Goal: Task Accomplishment & Management: Manage account settings

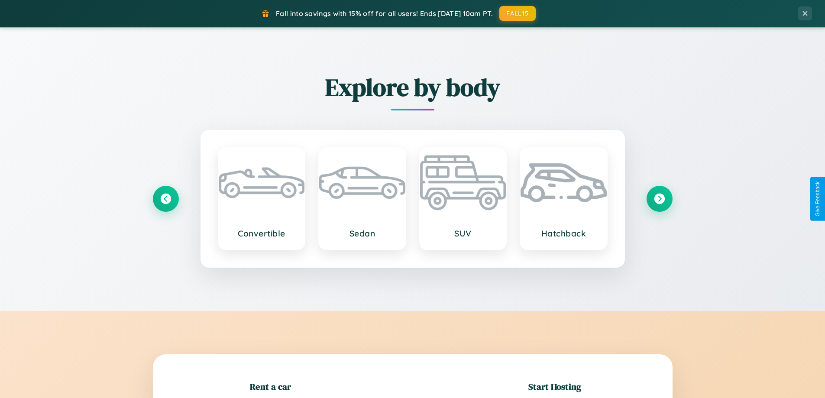
scroll to position [187, 0]
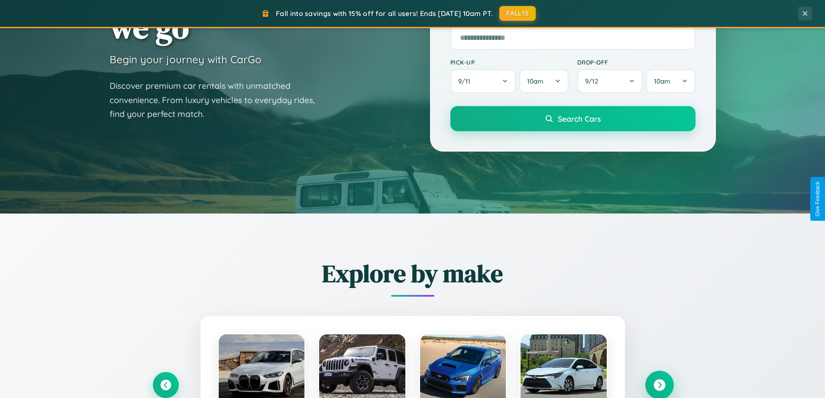
click at [659, 385] on icon at bounding box center [659, 385] width 12 height 12
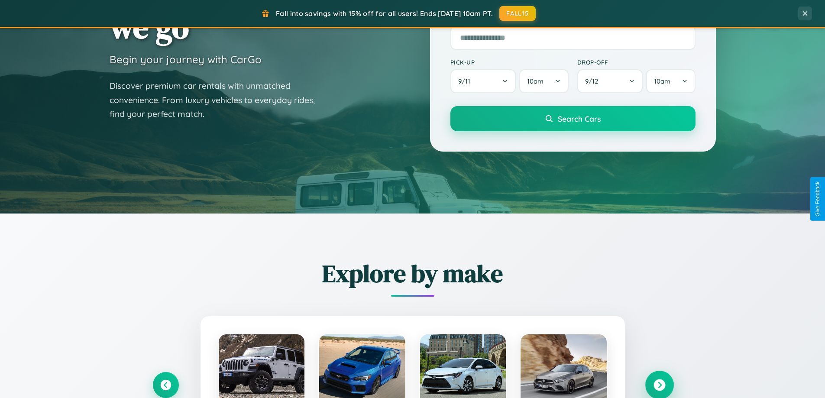
click at [659, 384] on icon at bounding box center [659, 385] width 12 height 12
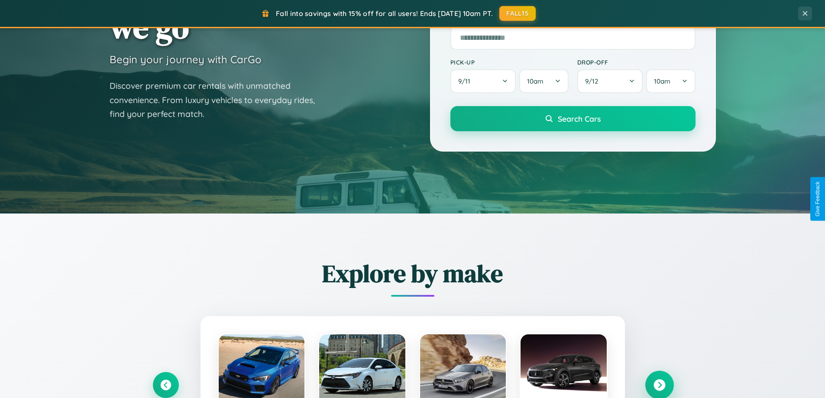
click at [659, 384] on icon at bounding box center [659, 385] width 12 height 12
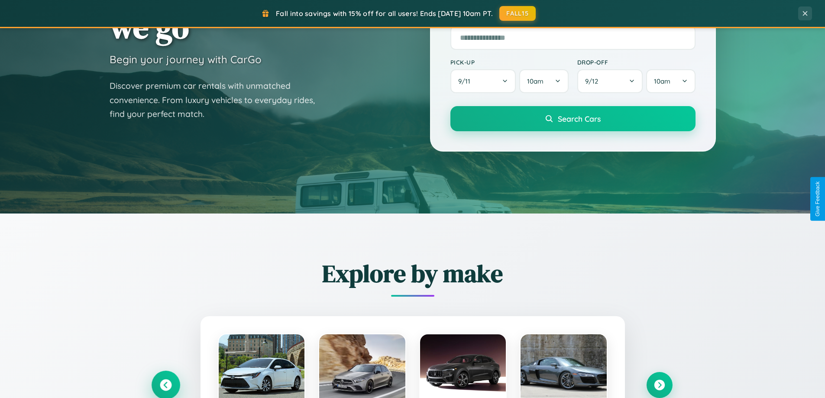
click at [165, 384] on icon at bounding box center [166, 385] width 12 height 12
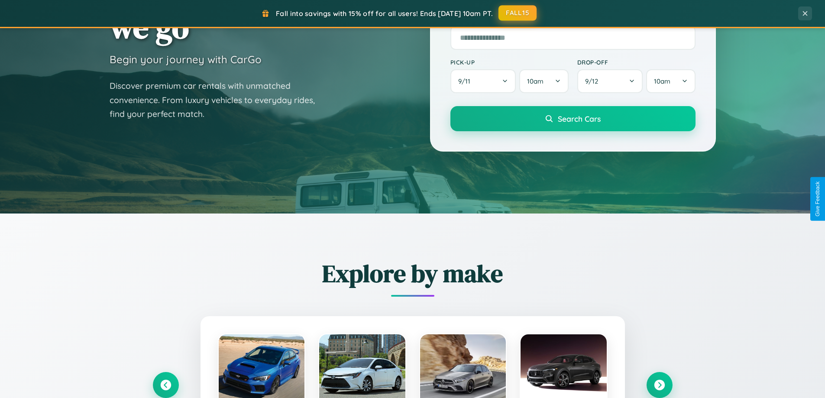
click at [518, 13] on button "FALL15" at bounding box center [517, 13] width 38 height 16
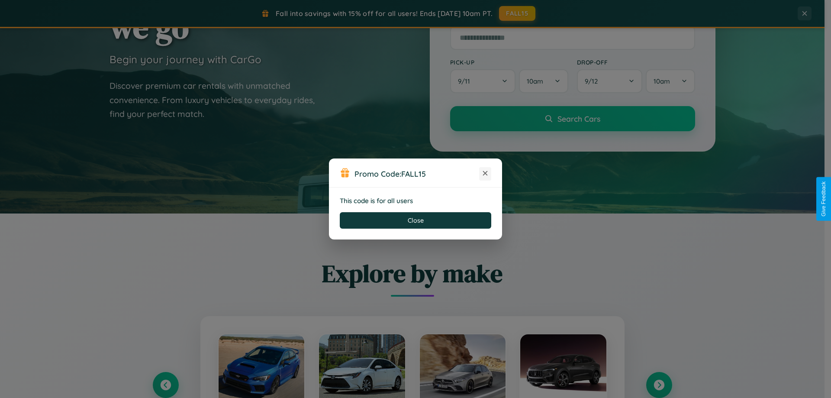
click at [485, 174] on icon at bounding box center [485, 173] width 9 height 9
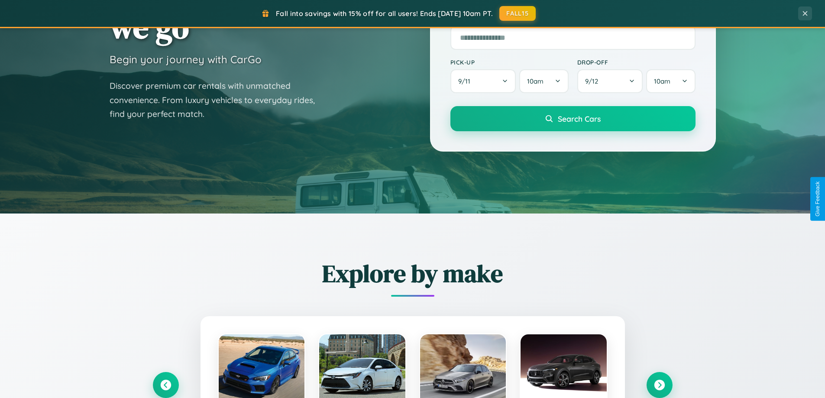
scroll to position [0, 0]
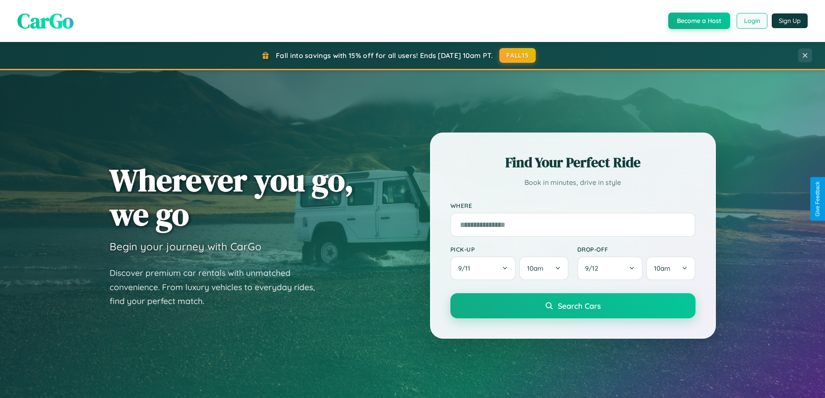
click at [751, 21] on button "Login" at bounding box center [751, 21] width 31 height 16
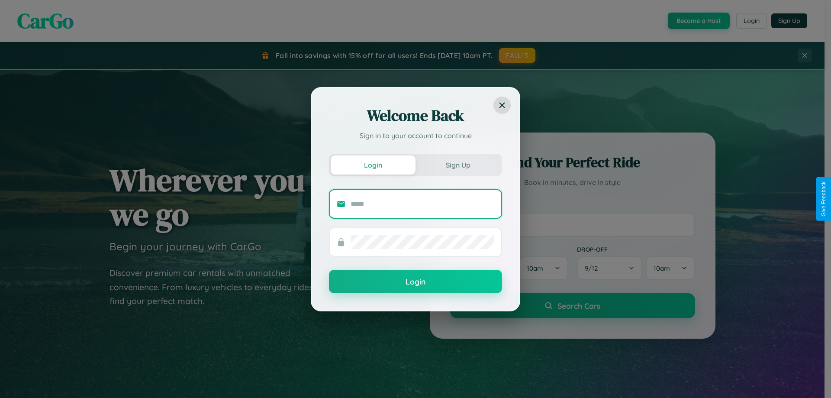
click at [422, 203] on input "text" at bounding box center [423, 204] width 144 height 14
type input "**********"
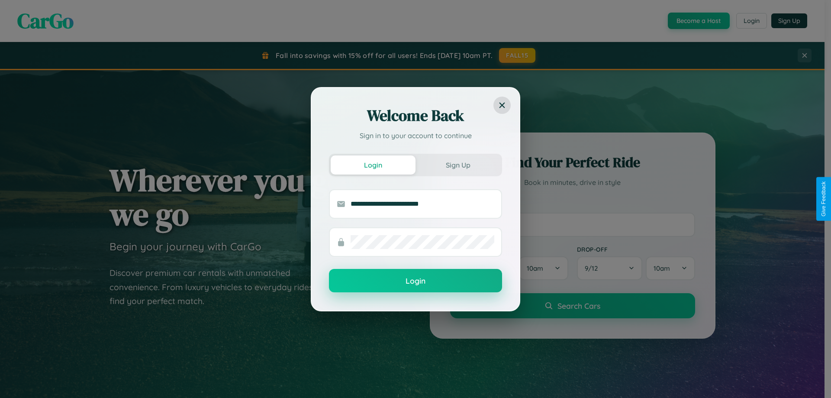
click at [416, 281] on button "Login" at bounding box center [415, 280] width 173 height 23
